Goal: Task Accomplishment & Management: Complete application form

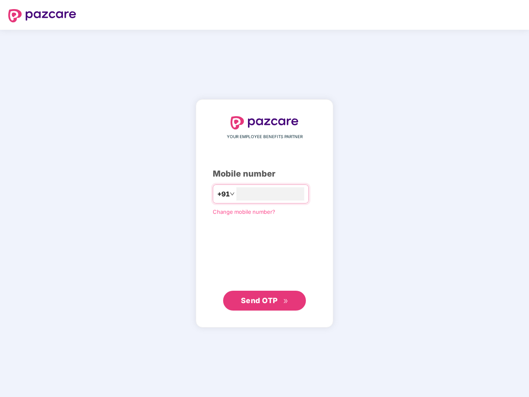
click at [264, 199] on input "number" at bounding box center [270, 193] width 68 height 13
click at [42, 16] on img at bounding box center [42, 15] width 68 height 13
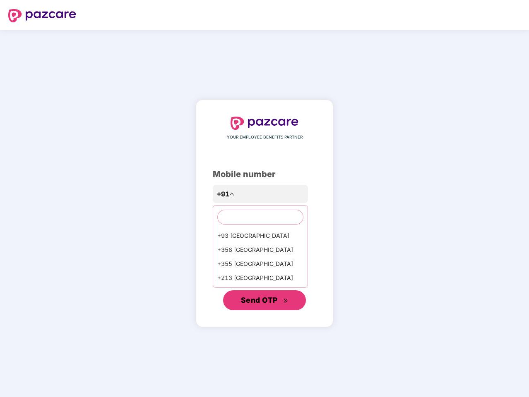
click at [264, 301] on span "Send OTP" at bounding box center [259, 300] width 37 height 9
